Goal: Use online tool/utility: Use online tool/utility

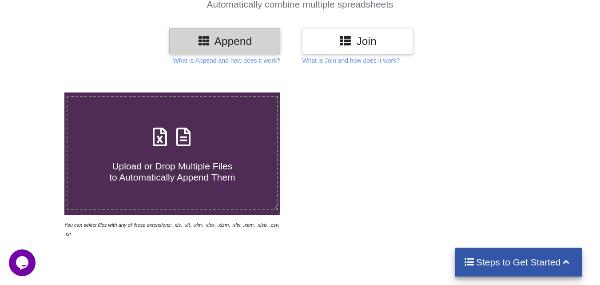
click at [225, 144] on div "Upload or Drop Multiple Files to Automatically Append Them" at bounding box center [171, 153] width 209 height 60
click at [40, 92] on input "Upload or Drop Multiple Files to Automatically Append Them" at bounding box center [40, 92] width 0 height 0
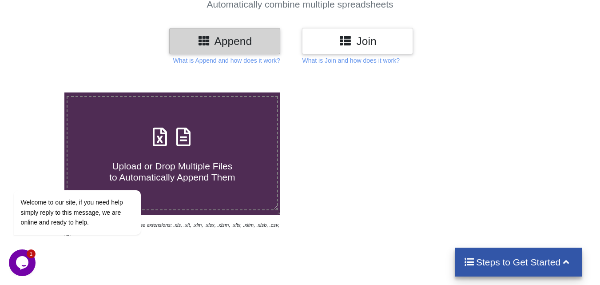
type input "C:\fakepath\1 APL-2024-SALES.xls"
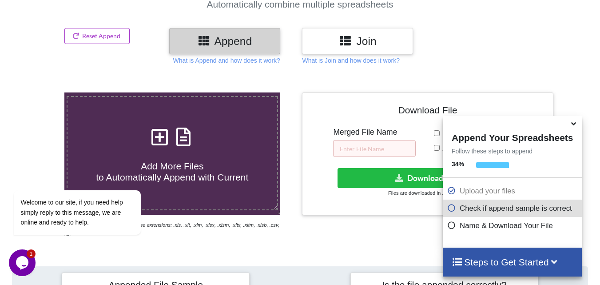
scroll to position [345, 0]
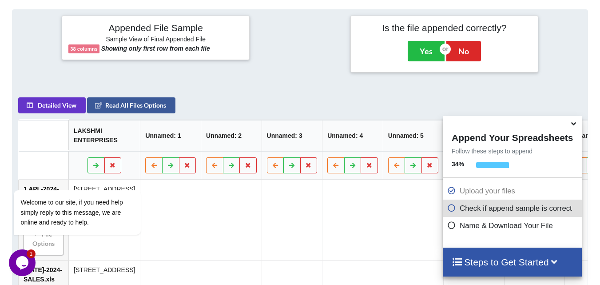
click at [573, 126] on icon at bounding box center [573, 122] width 9 height 8
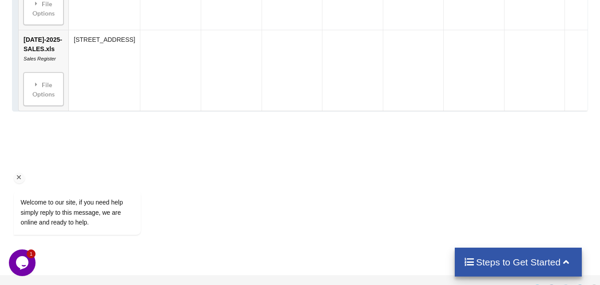
scroll to position [1411, 0]
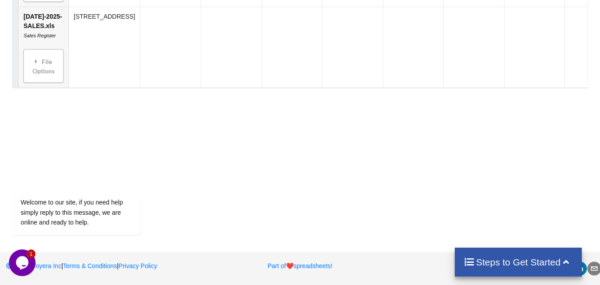
click at [494, 256] on h4 "Steps to Get Started" at bounding box center [518, 261] width 110 height 11
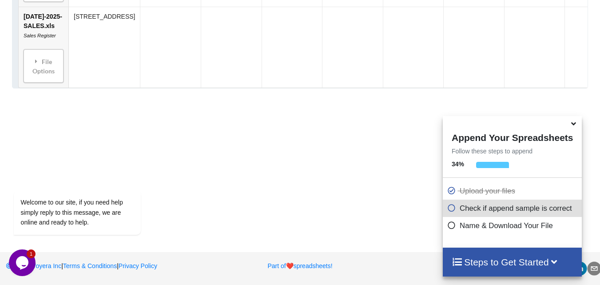
click at [506, 264] on h4 "Steps to Get Started" at bounding box center [511, 261] width 121 height 11
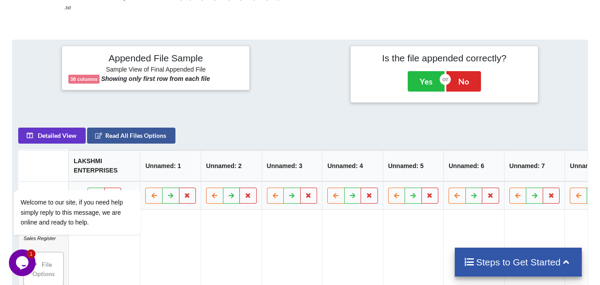
scroll to position [301, 0]
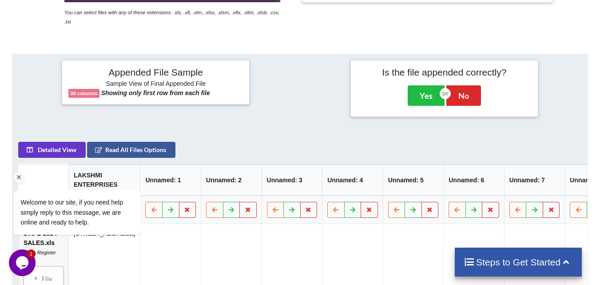
click at [69, 140] on div "Welcome to our site, if you need help simply reply to this message, we are onli…" at bounding box center [89, 175] width 160 height 135
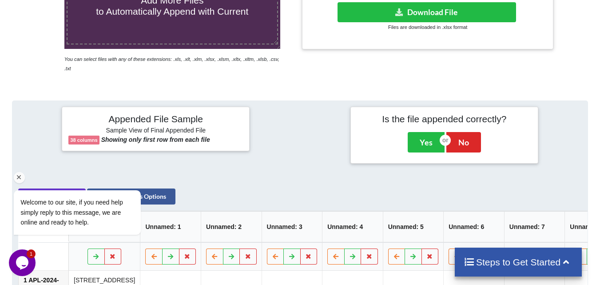
scroll to position [168, 0]
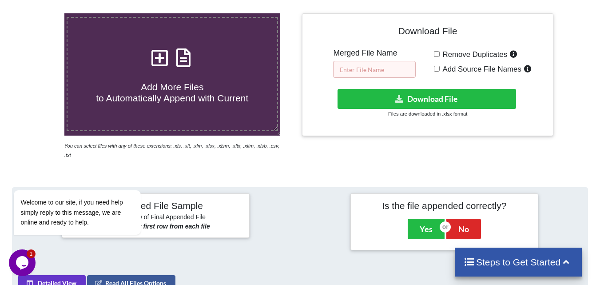
click at [366, 68] on input "text" at bounding box center [374, 69] width 83 height 17
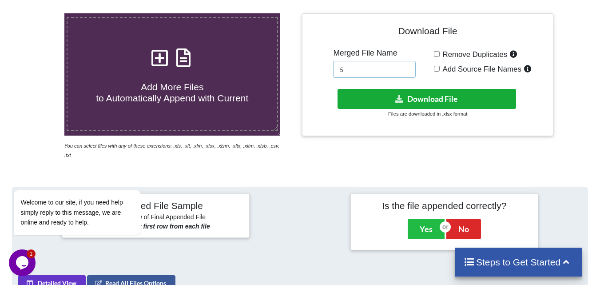
type input "5"
click at [470, 106] on button "Download File" at bounding box center [426, 99] width 178 height 20
